Goal: Task Accomplishment & Management: Use online tool/utility

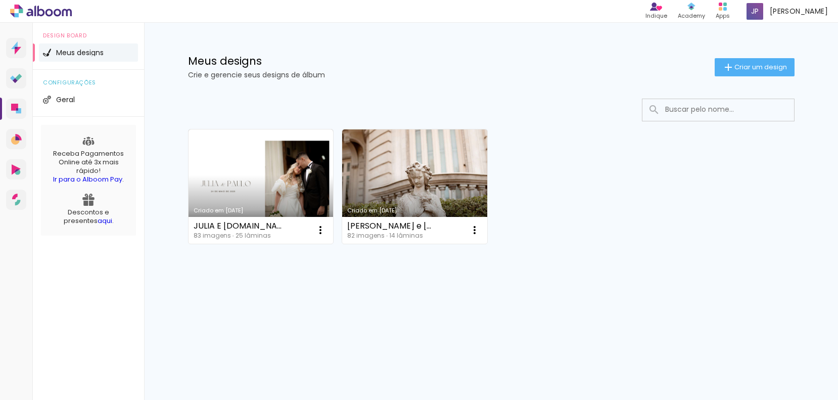
click at [274, 193] on link "Criado em [DATE]" at bounding box center [260, 186] width 145 height 114
